Goal: Information Seeking & Learning: Learn about a topic

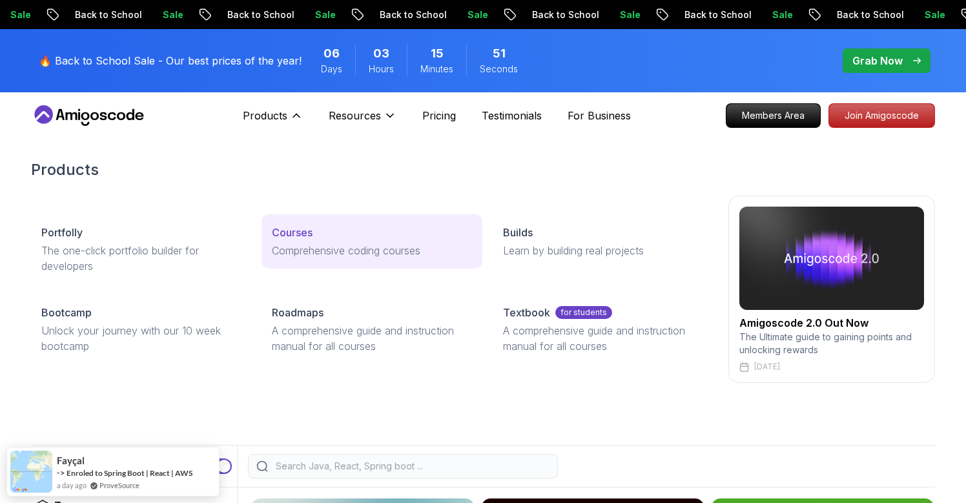
click at [293, 238] on p "Courses" at bounding box center [292, 232] width 41 height 15
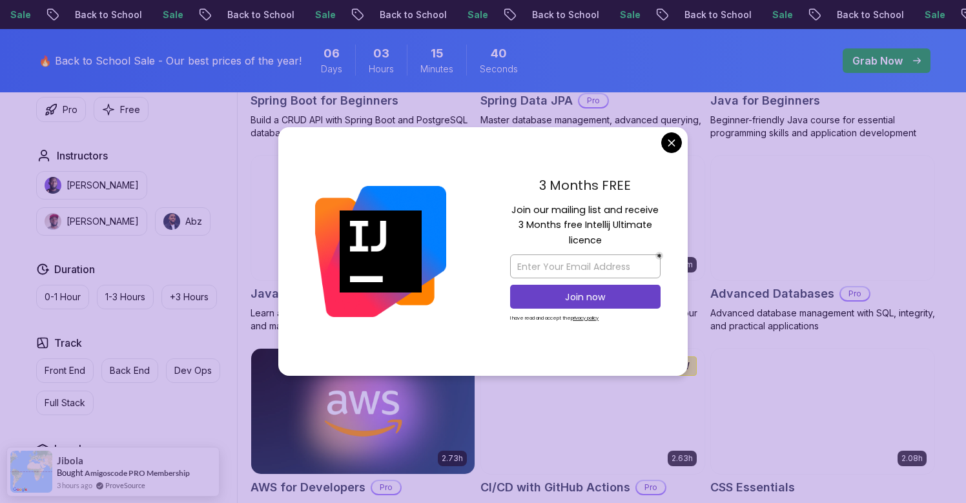
scroll to position [756, 0]
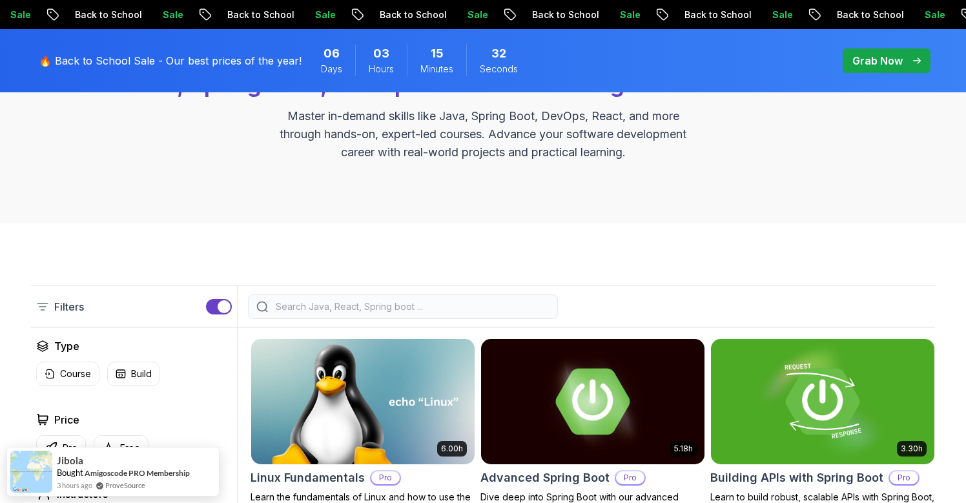
scroll to position [167, 0]
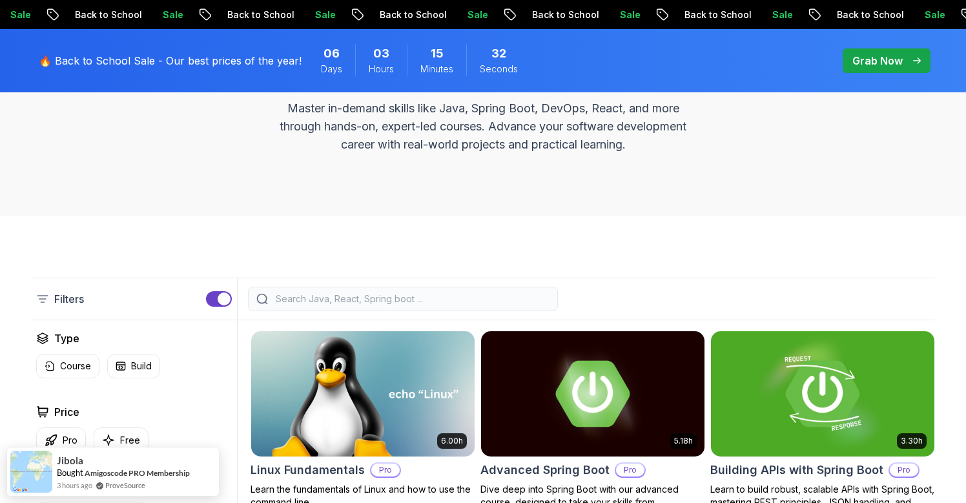
click at [310, 290] on div at bounding box center [403, 299] width 310 height 25
click at [309, 300] on input "search" at bounding box center [411, 298] width 276 height 13
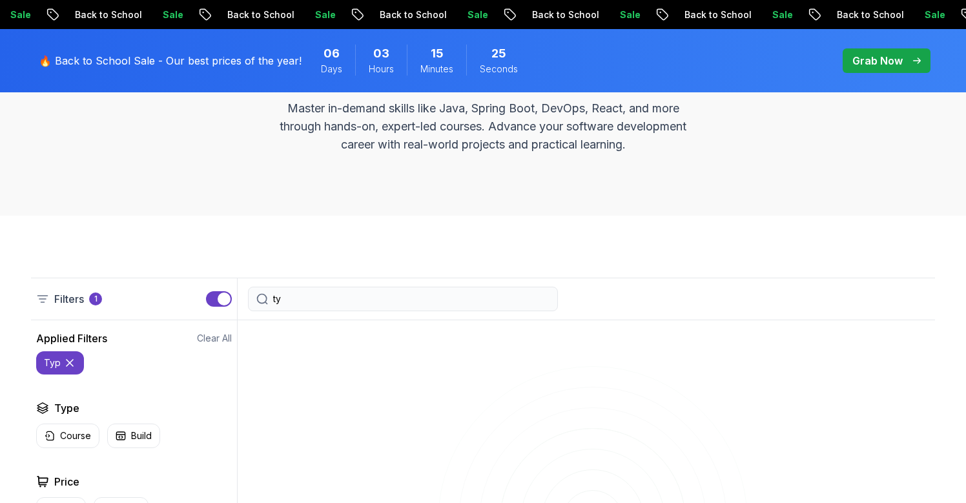
type input "t"
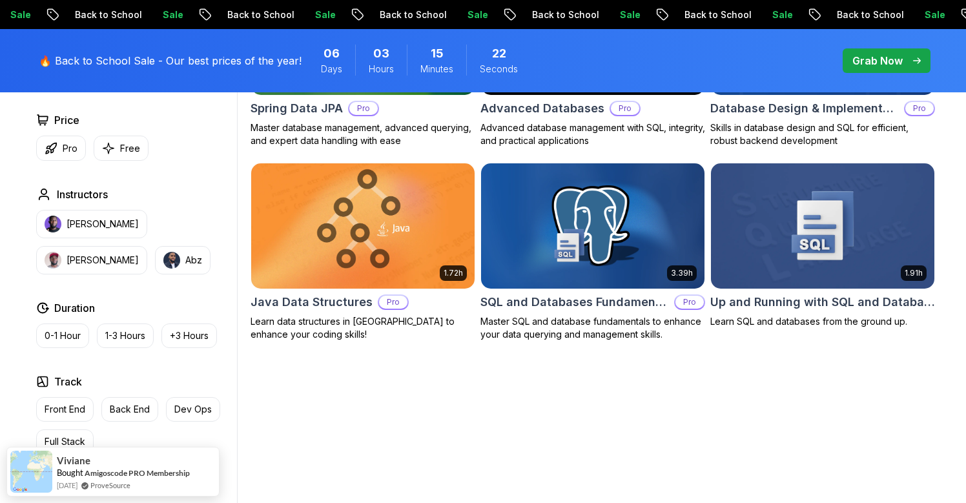
scroll to position [537, 0]
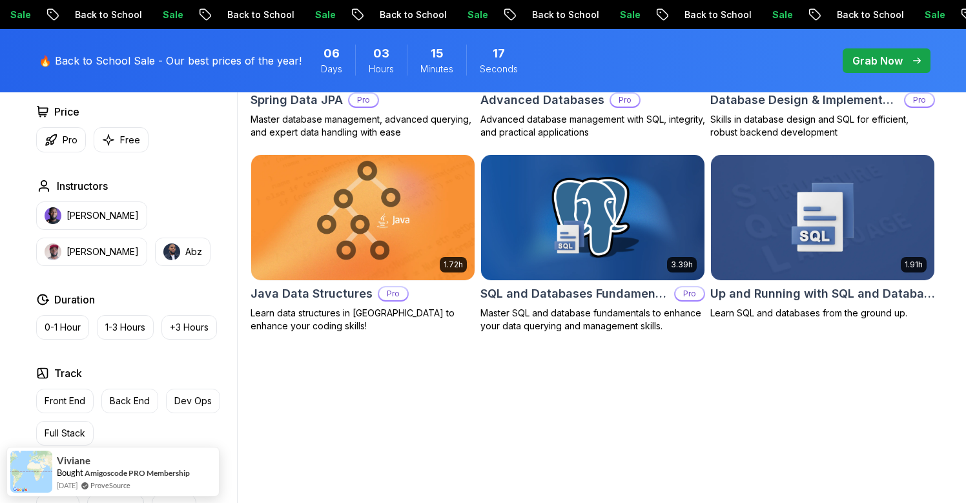
type input "data"
